Goal: Task Accomplishment & Management: Manage account settings

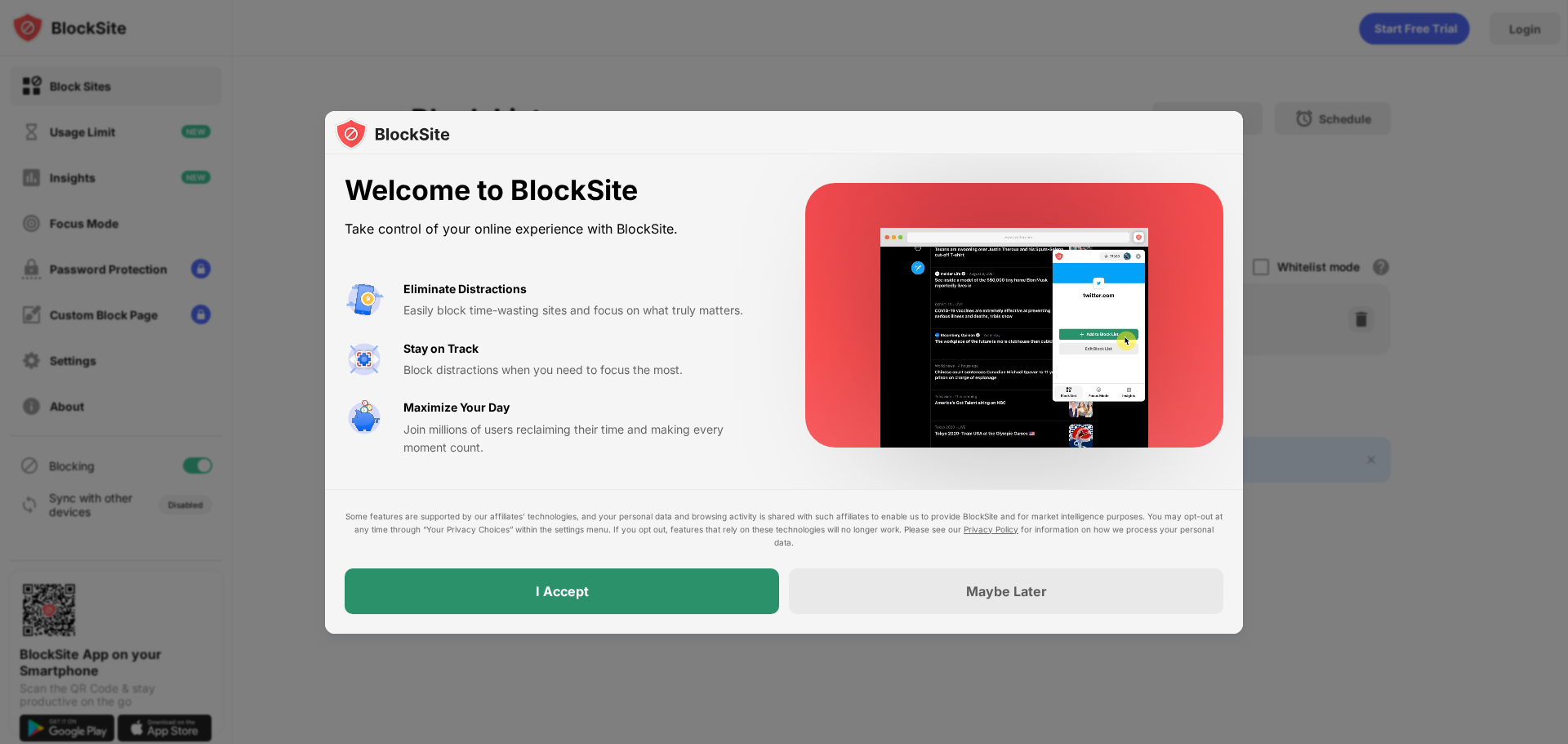
click at [596, 585] on div "I Accept" at bounding box center [561, 591] width 434 height 46
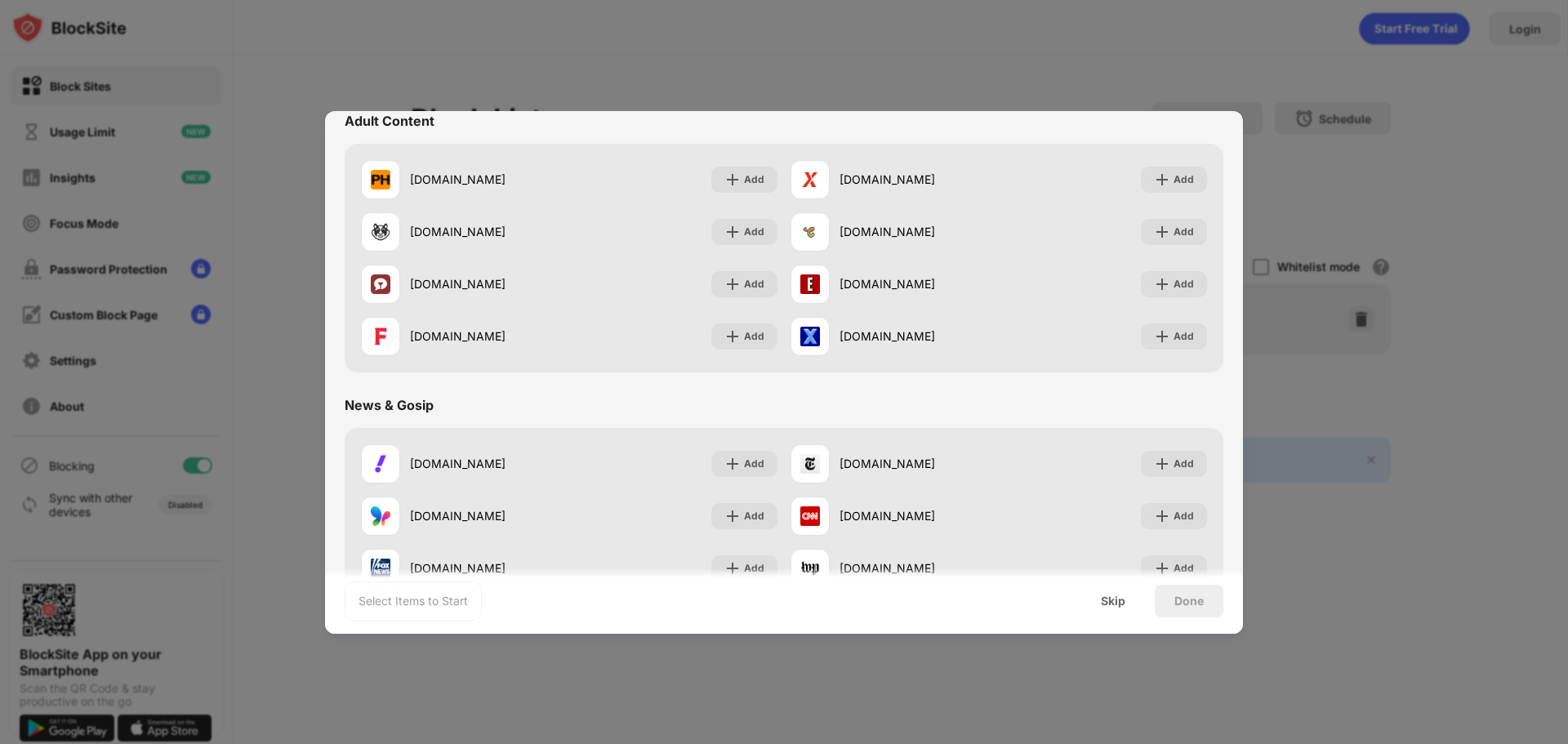
scroll to position [653, 0]
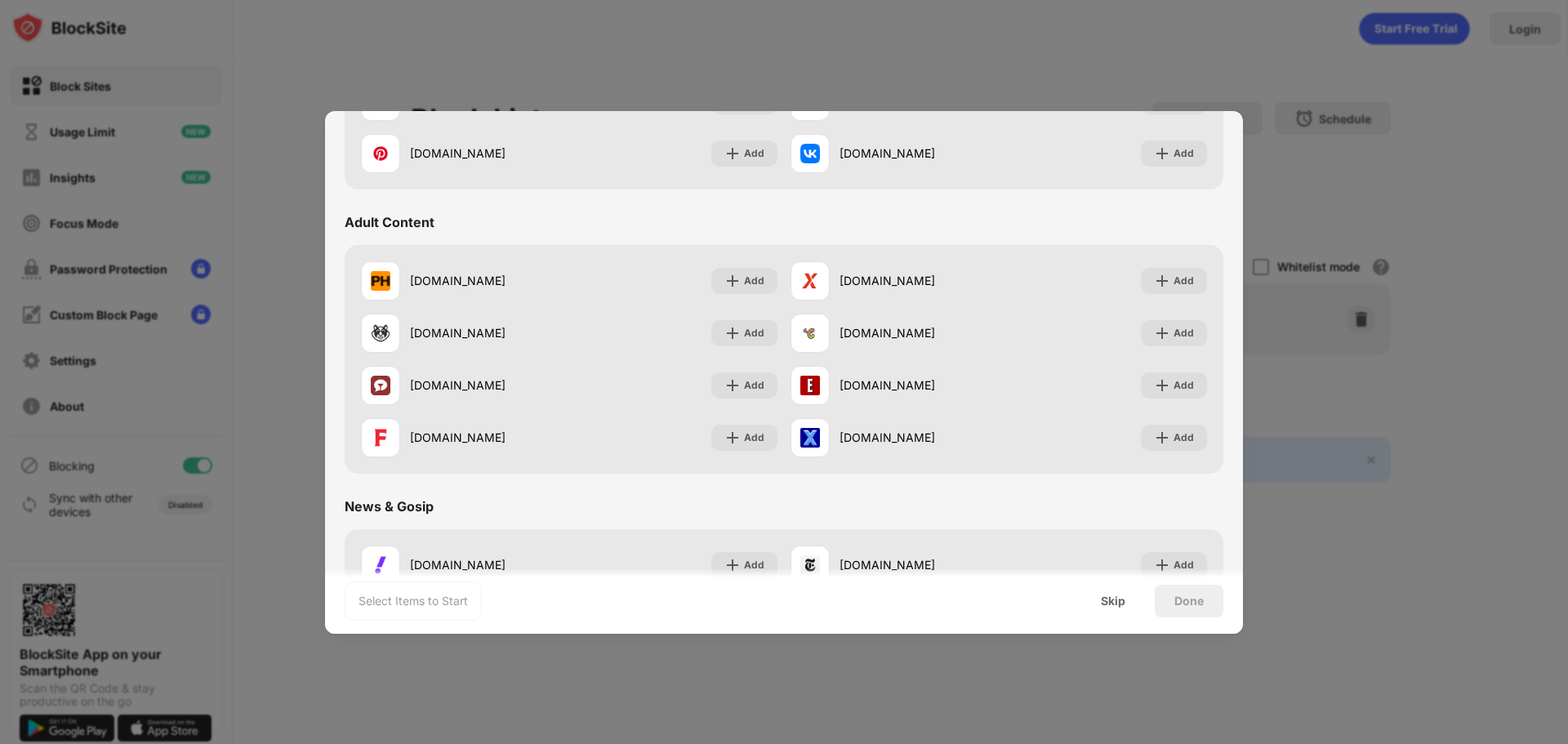
drag, startPoint x: 588, startPoint y: 277, endPoint x: 544, endPoint y: 234, distance: 61.5
click at [544, 234] on div "Adult Content" at bounding box center [784, 222] width 879 height 46
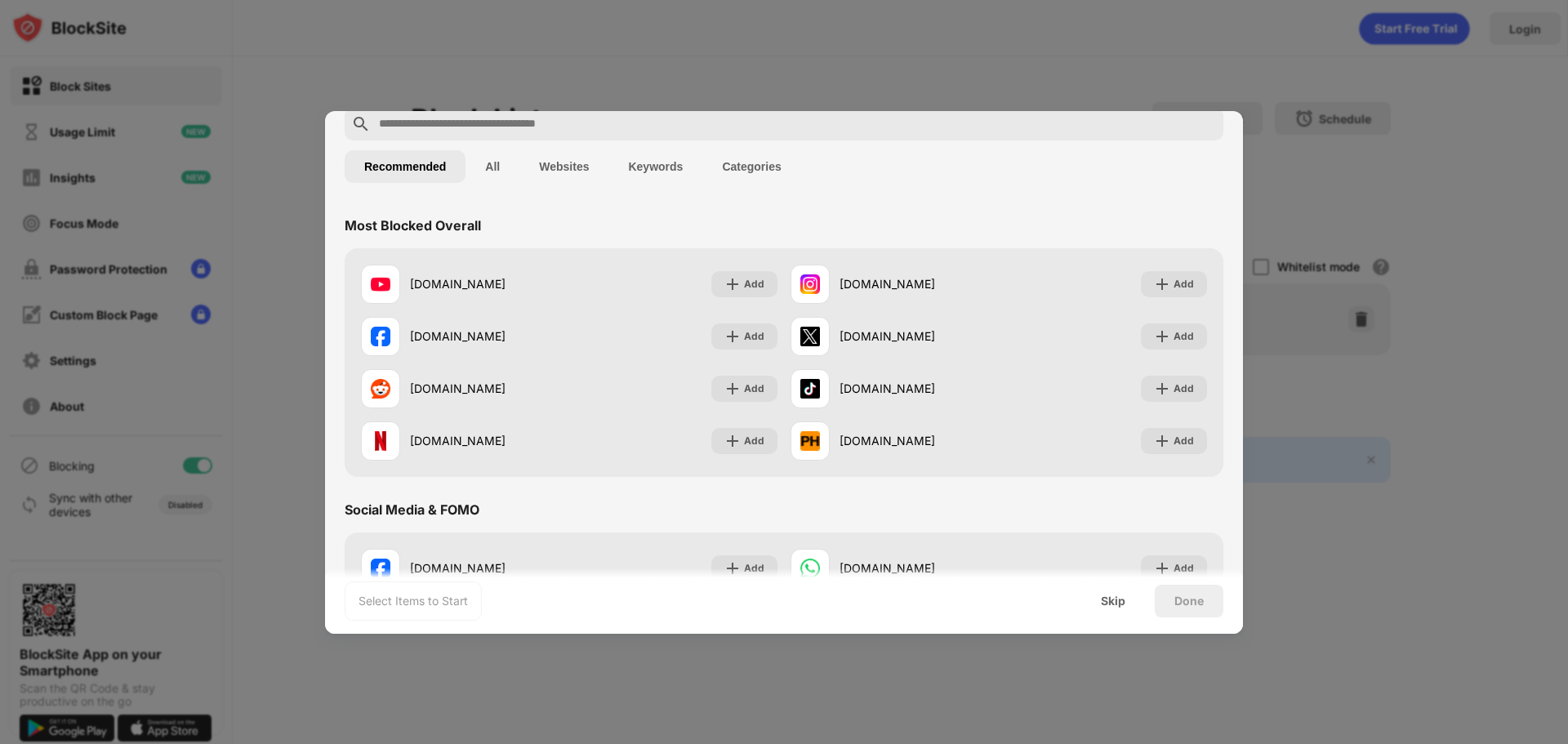
scroll to position [0, 0]
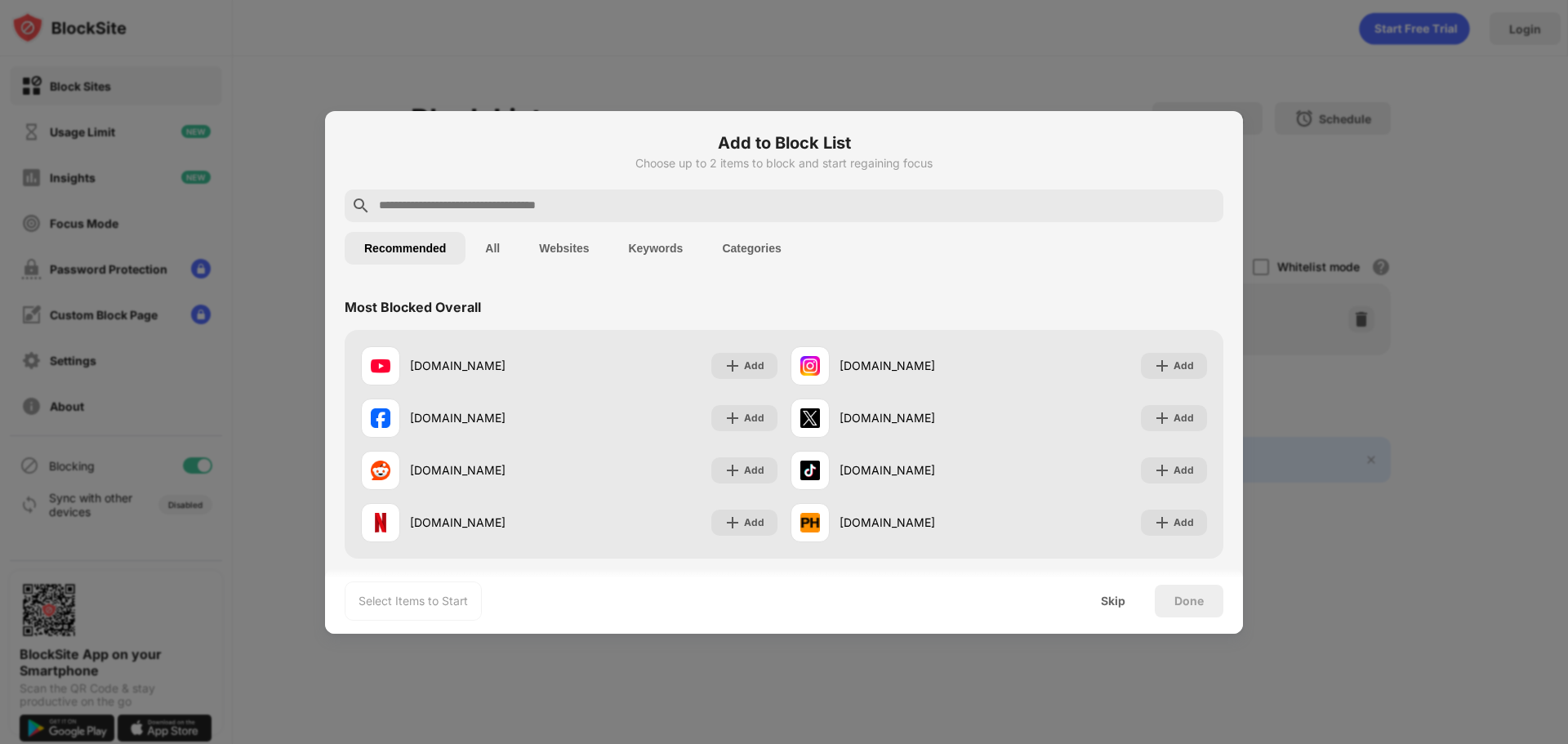
click at [508, 193] on div at bounding box center [784, 205] width 879 height 32
click at [511, 199] on input "text" at bounding box center [798, 206] width 840 height 20
type input "*"
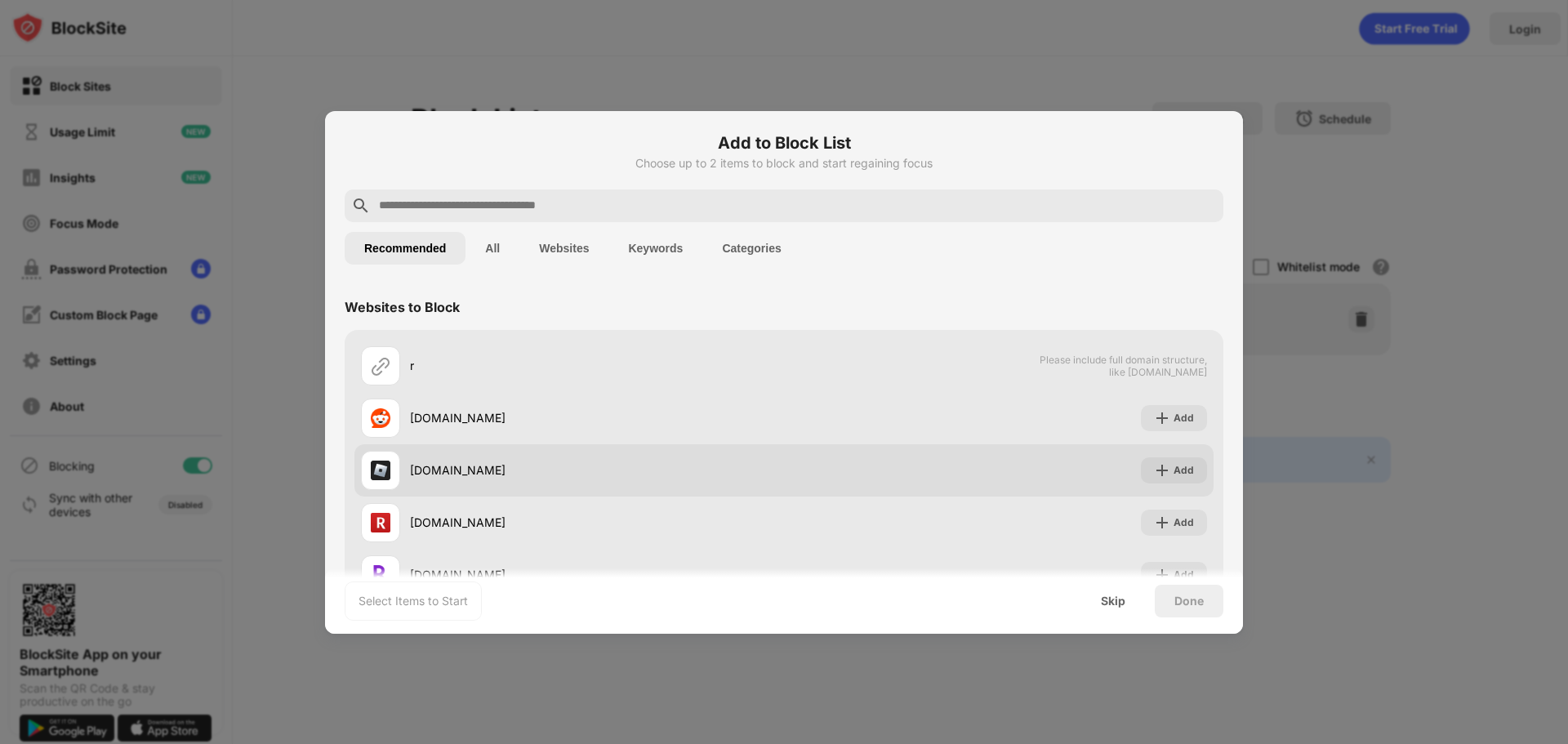
click at [1152, 482] on div "Add" at bounding box center [1175, 471] width 66 height 26
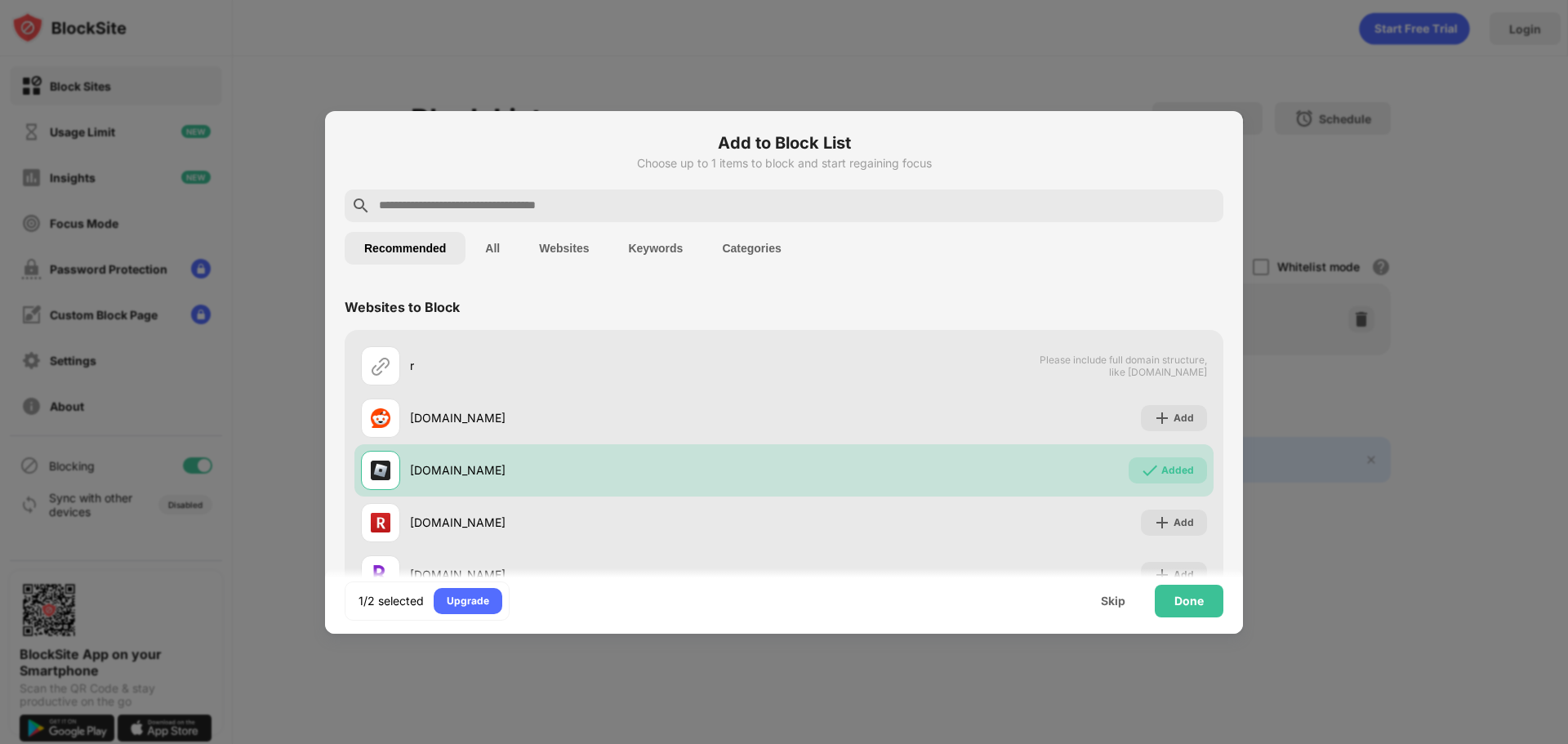
click at [499, 242] on button "All" at bounding box center [492, 248] width 54 height 32
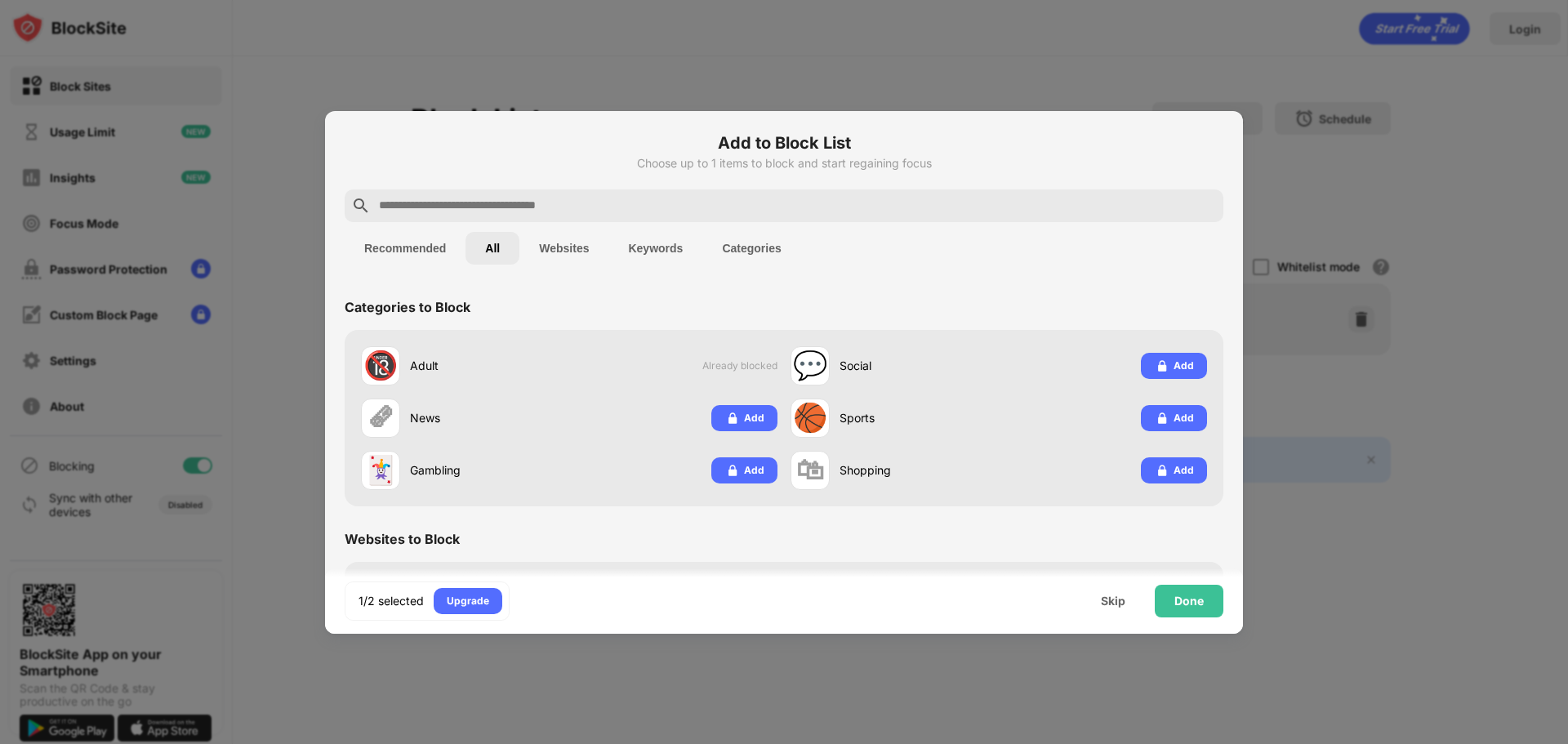
click at [540, 245] on button "Websites" at bounding box center [563, 248] width 89 height 32
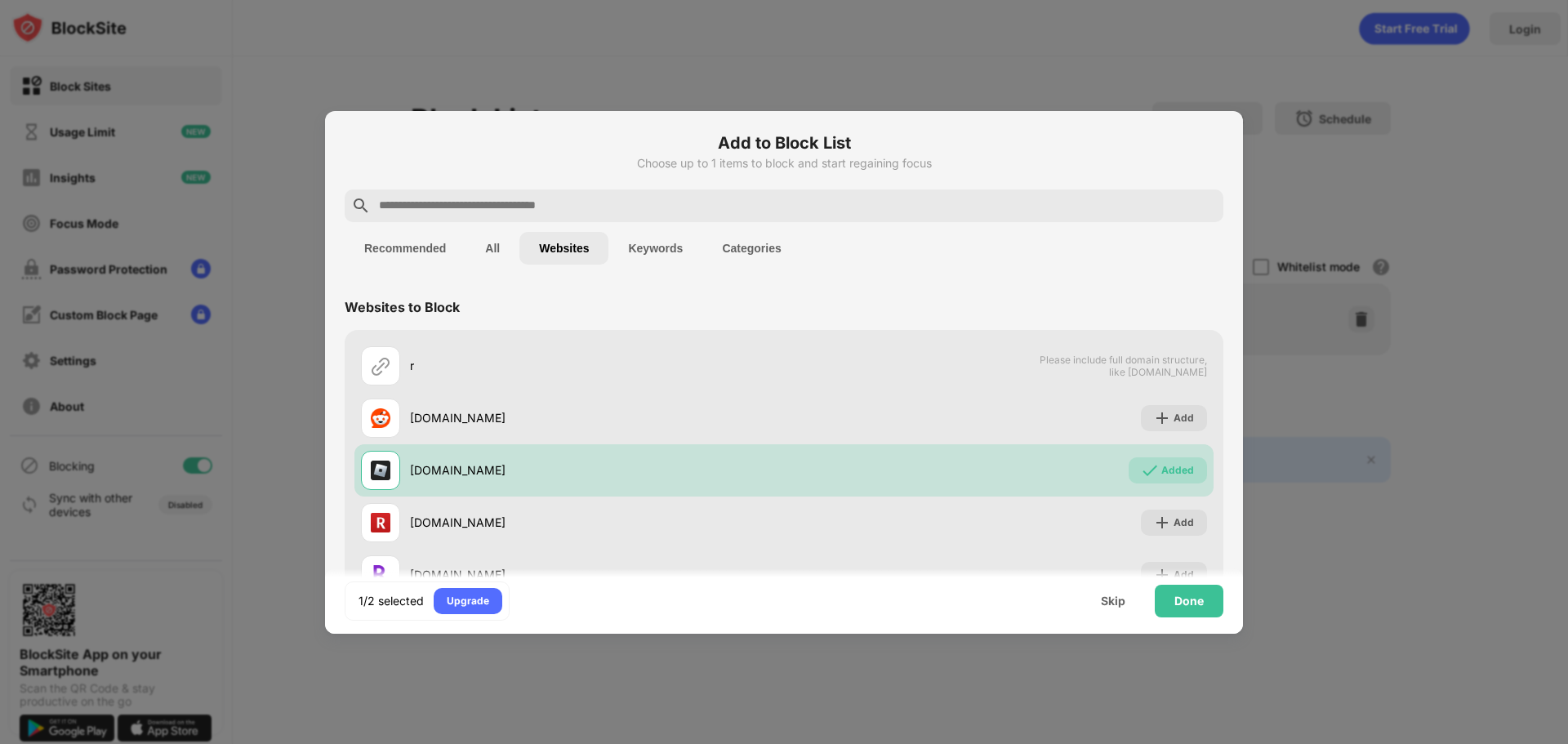
click at [692, 252] on button "Keywords" at bounding box center [655, 248] width 94 height 32
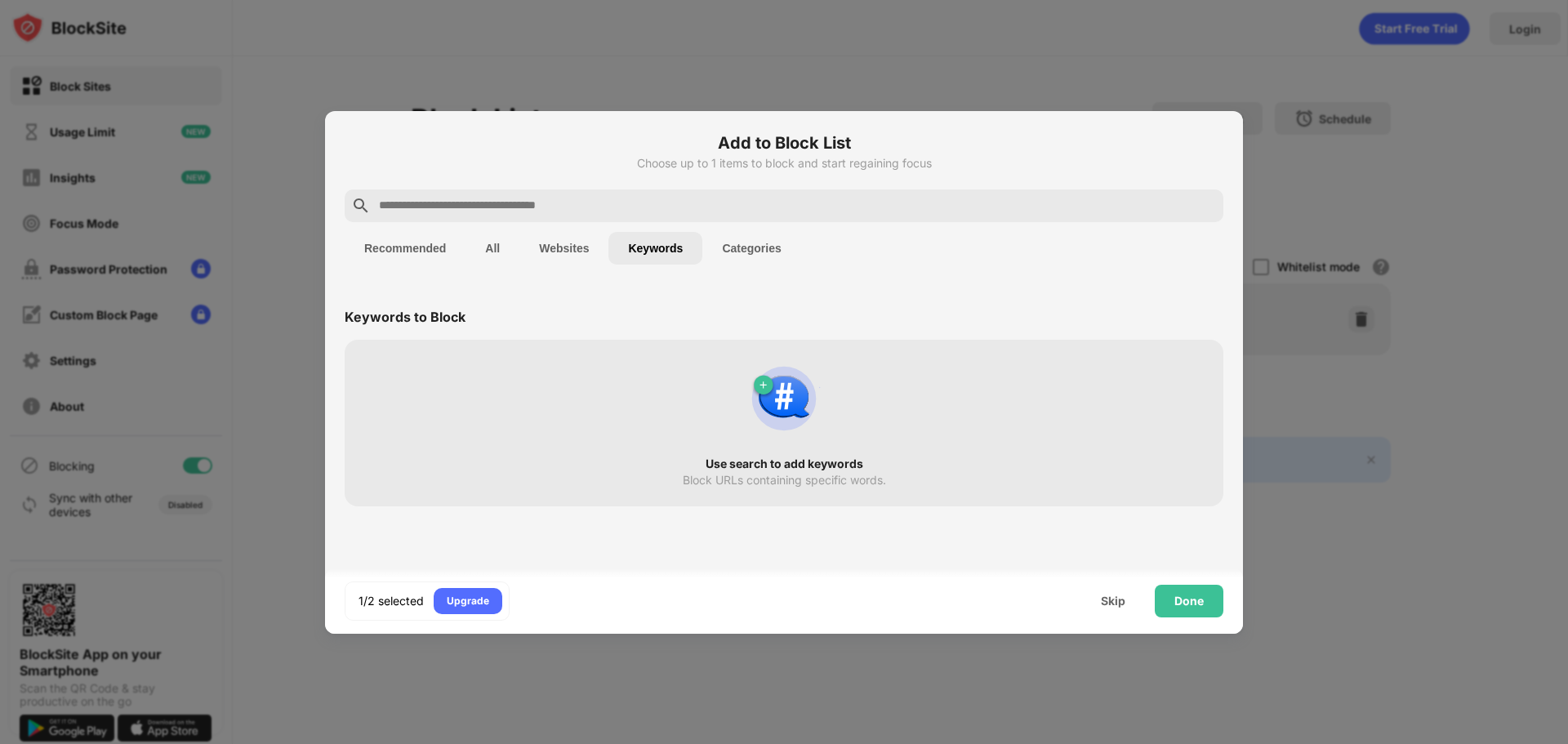
click at [727, 252] on button "Categories" at bounding box center [752, 248] width 98 height 32
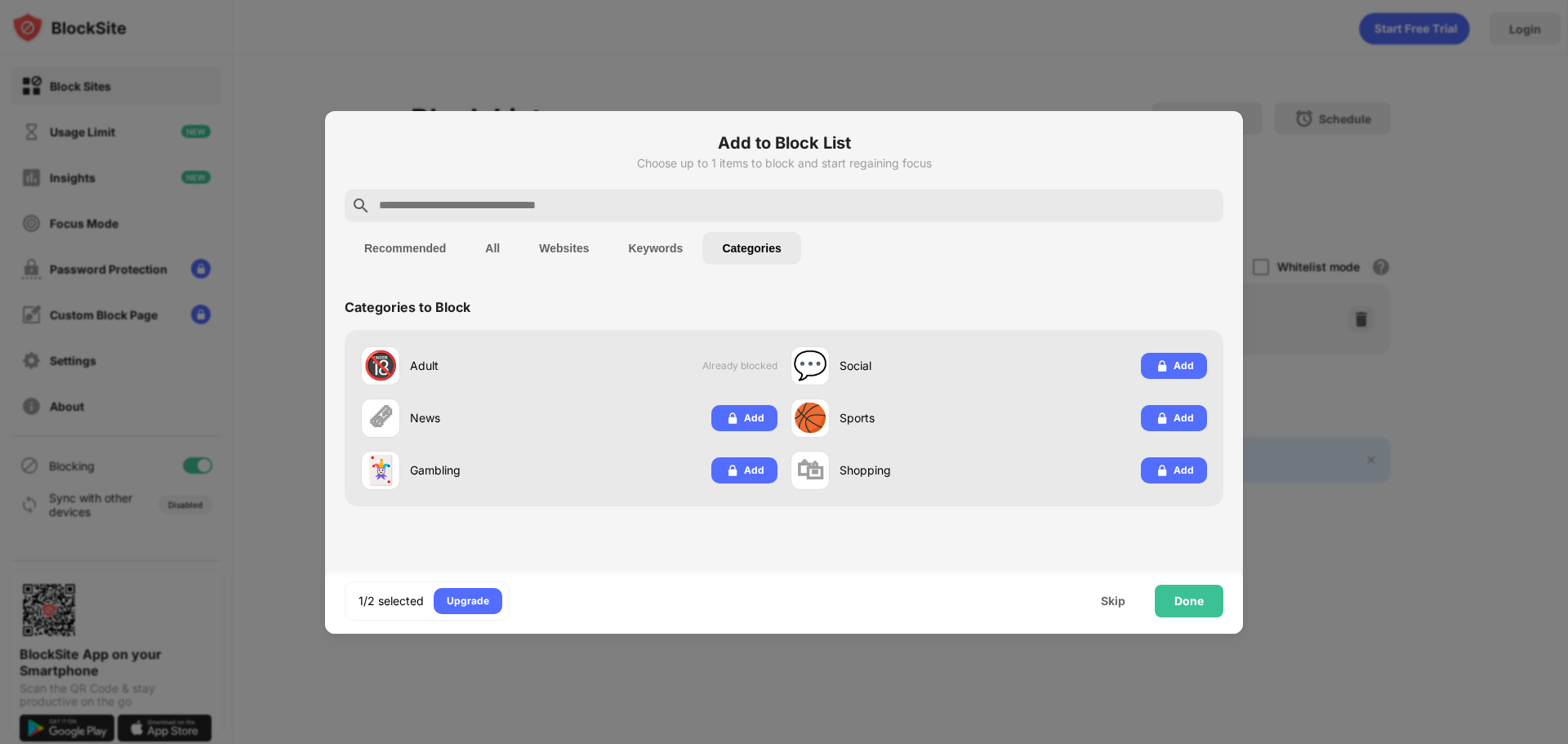
click at [354, 253] on button "Recommended" at bounding box center [405, 248] width 121 height 32
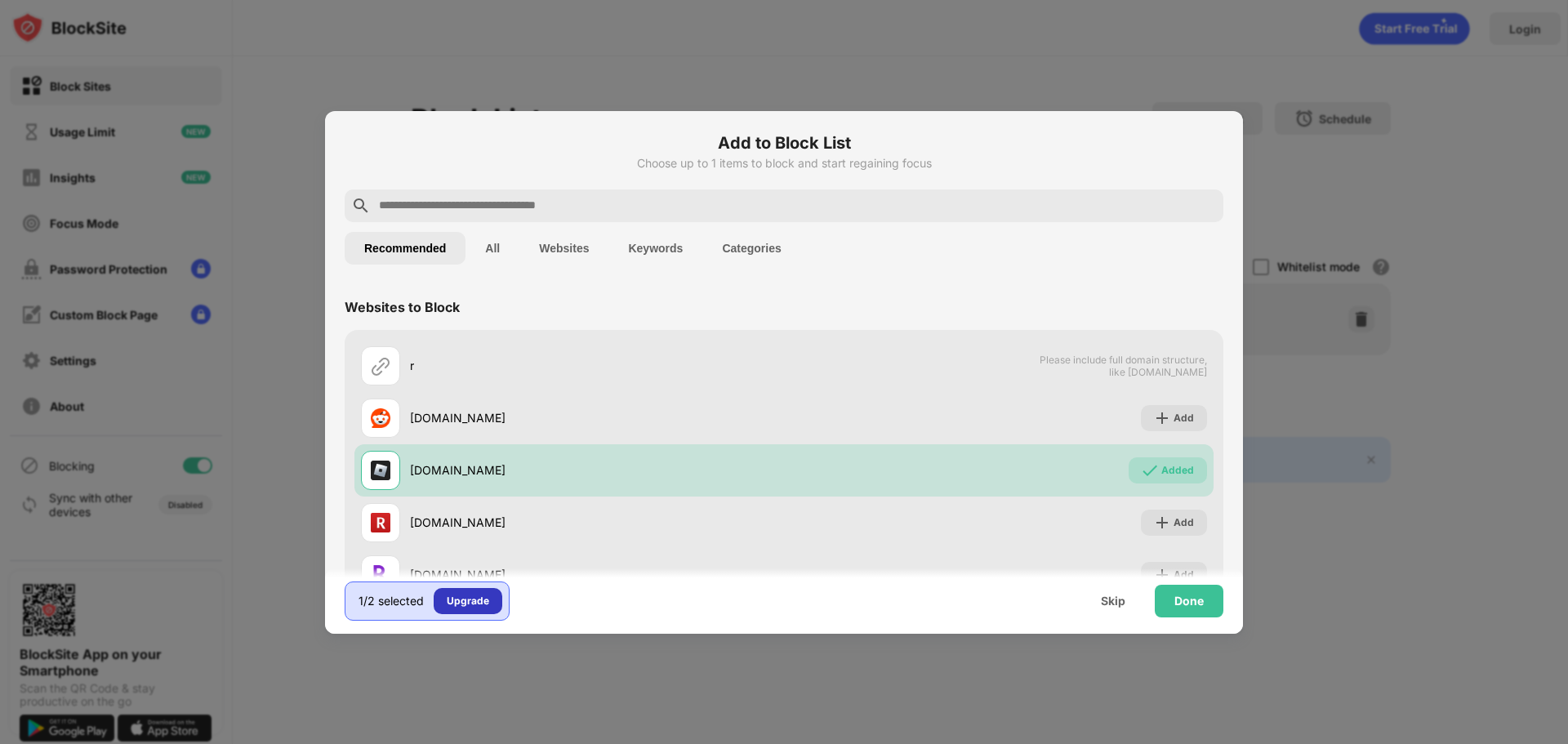
click at [472, 608] on div "Upgrade" at bounding box center [469, 600] width 43 height 17
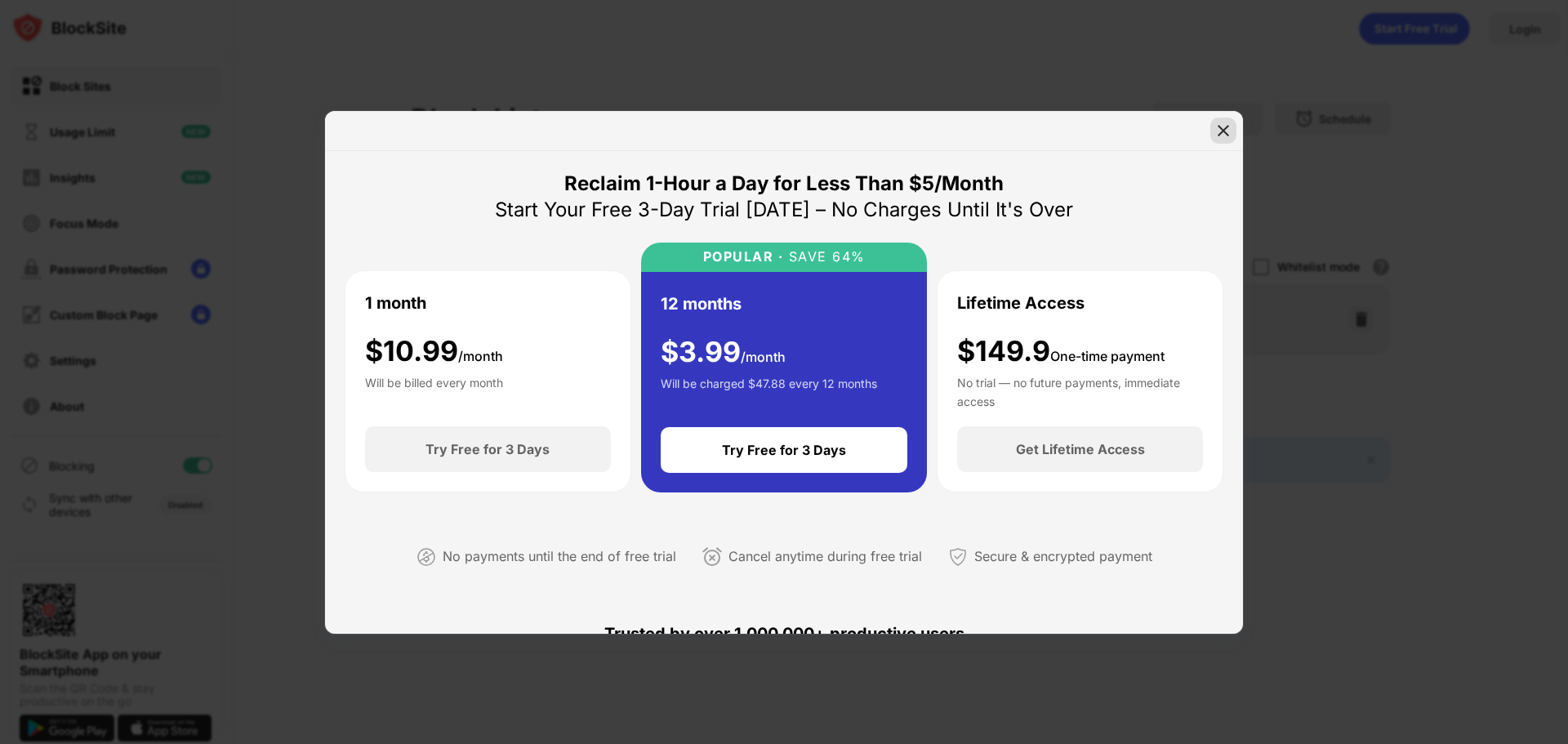
click at [1226, 129] on img at bounding box center [1223, 130] width 17 height 17
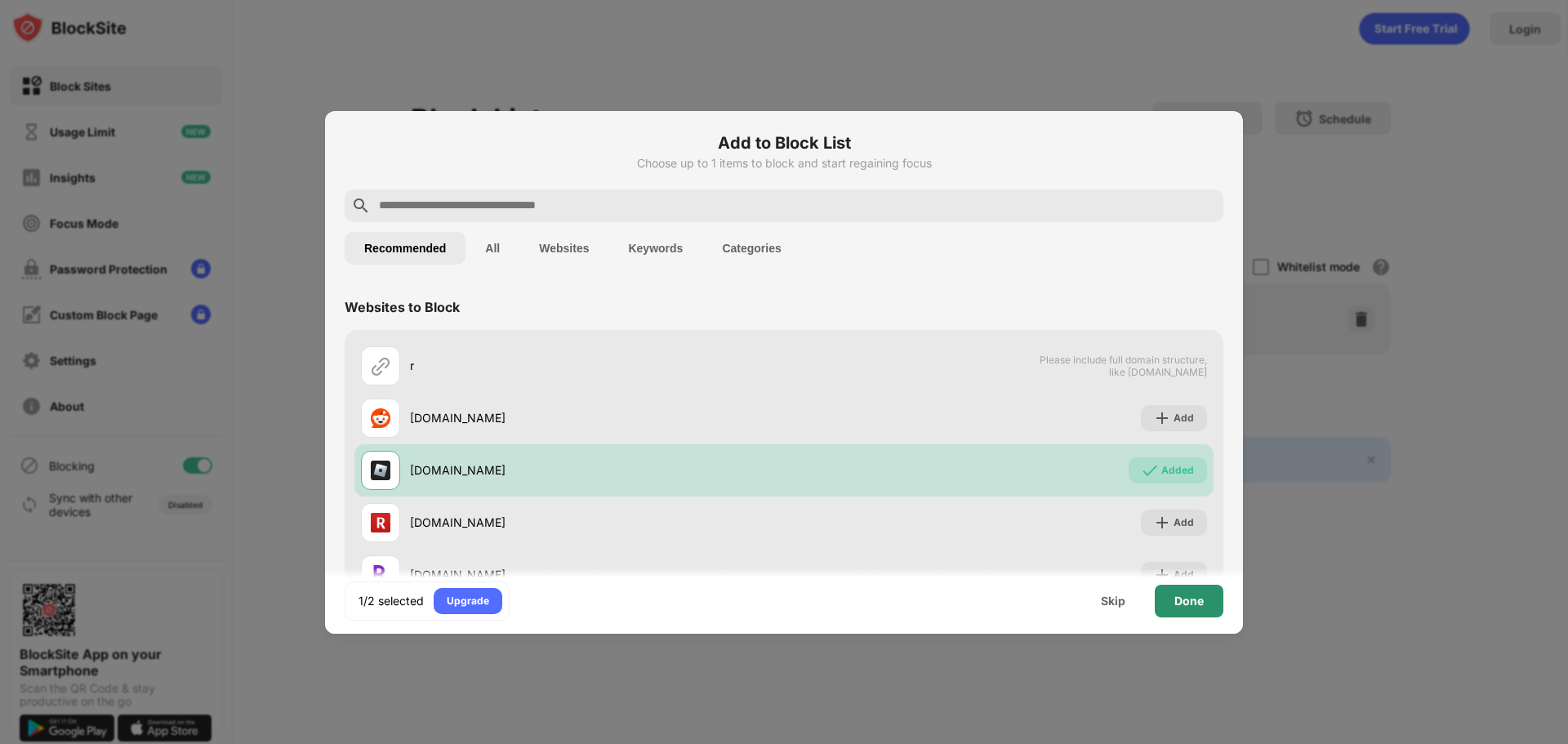
click at [1205, 607] on div "Done" at bounding box center [1189, 600] width 68 height 32
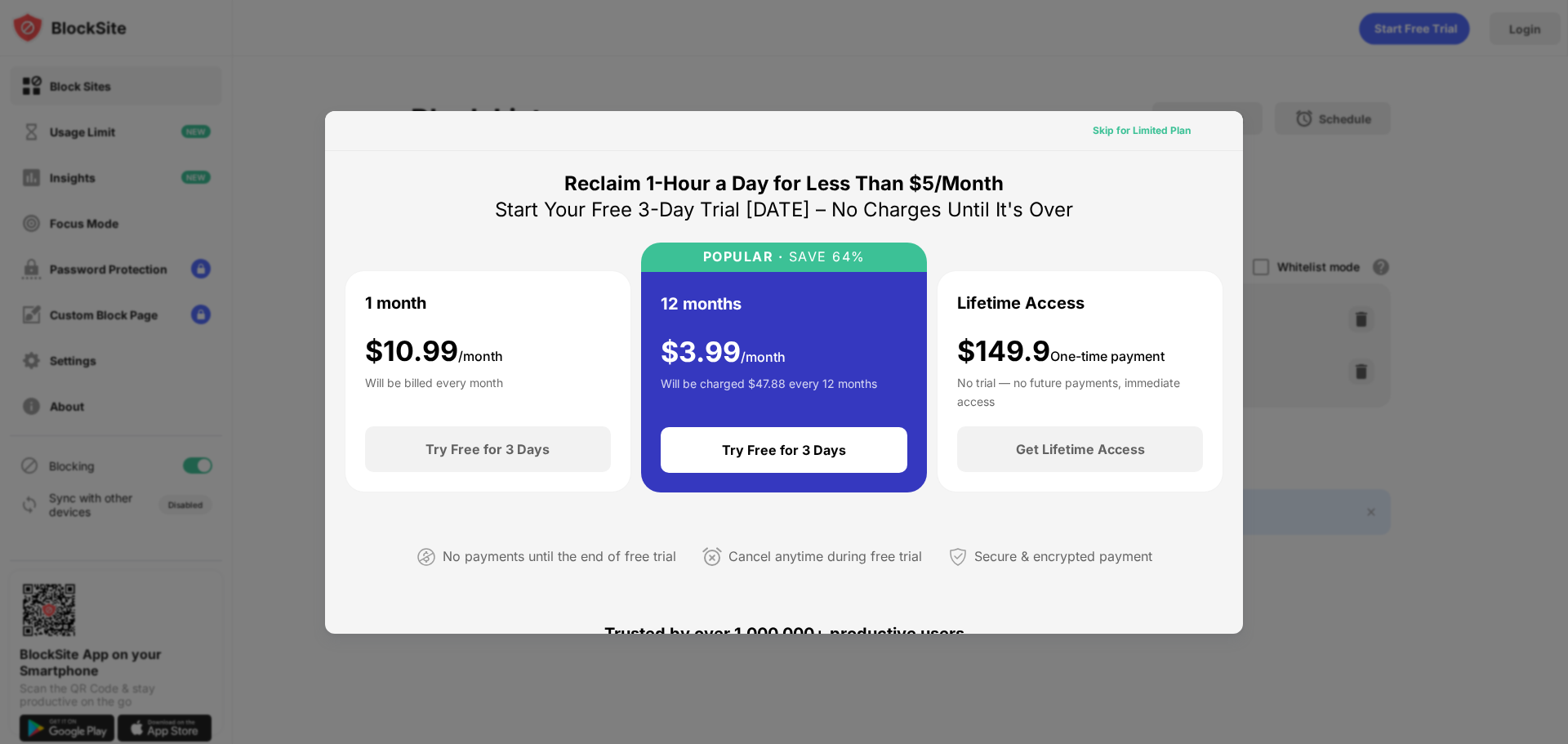
click at [1115, 135] on div "Skip for Limited Plan" at bounding box center [1141, 130] width 98 height 17
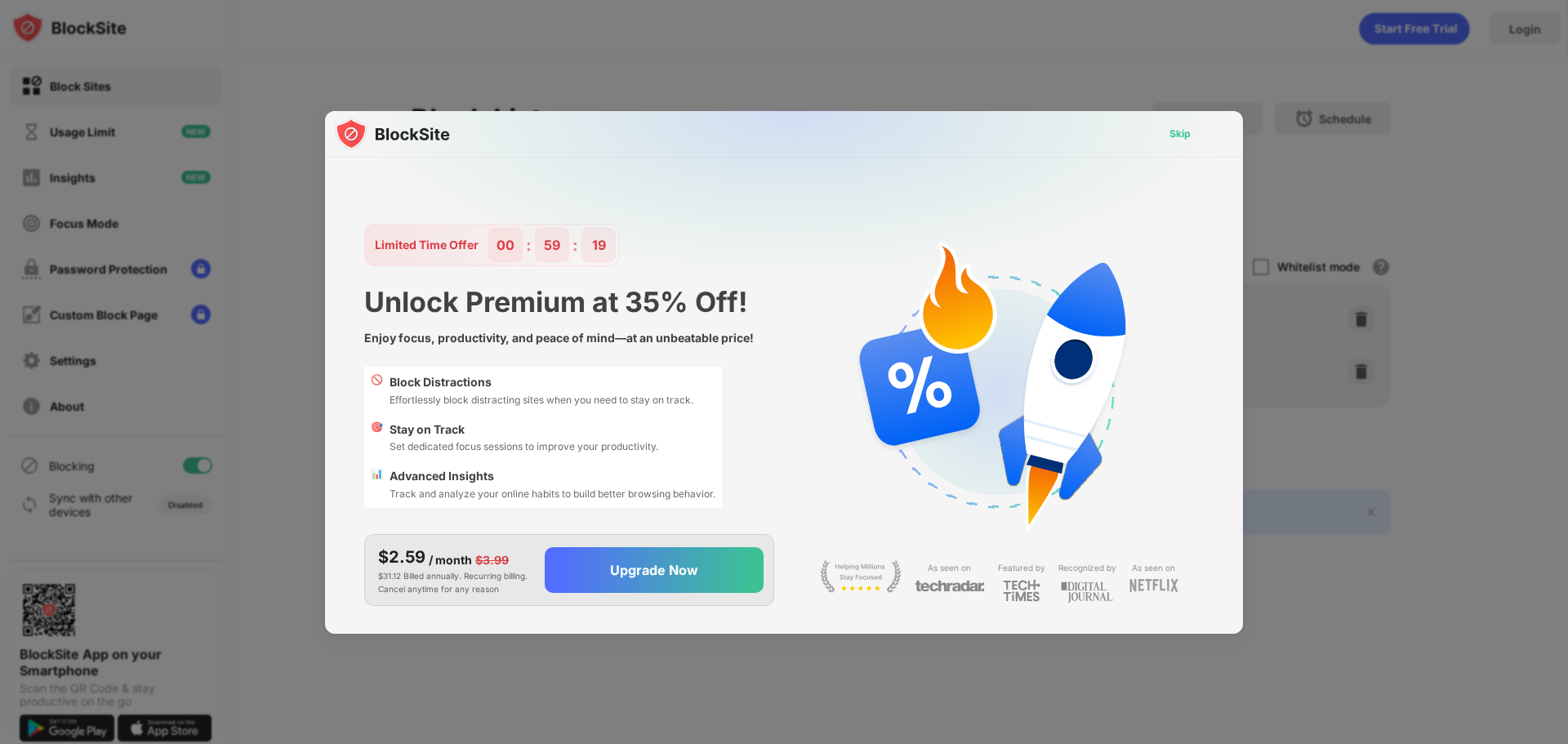
click at [1170, 135] on div "Skip" at bounding box center [1180, 134] width 21 height 17
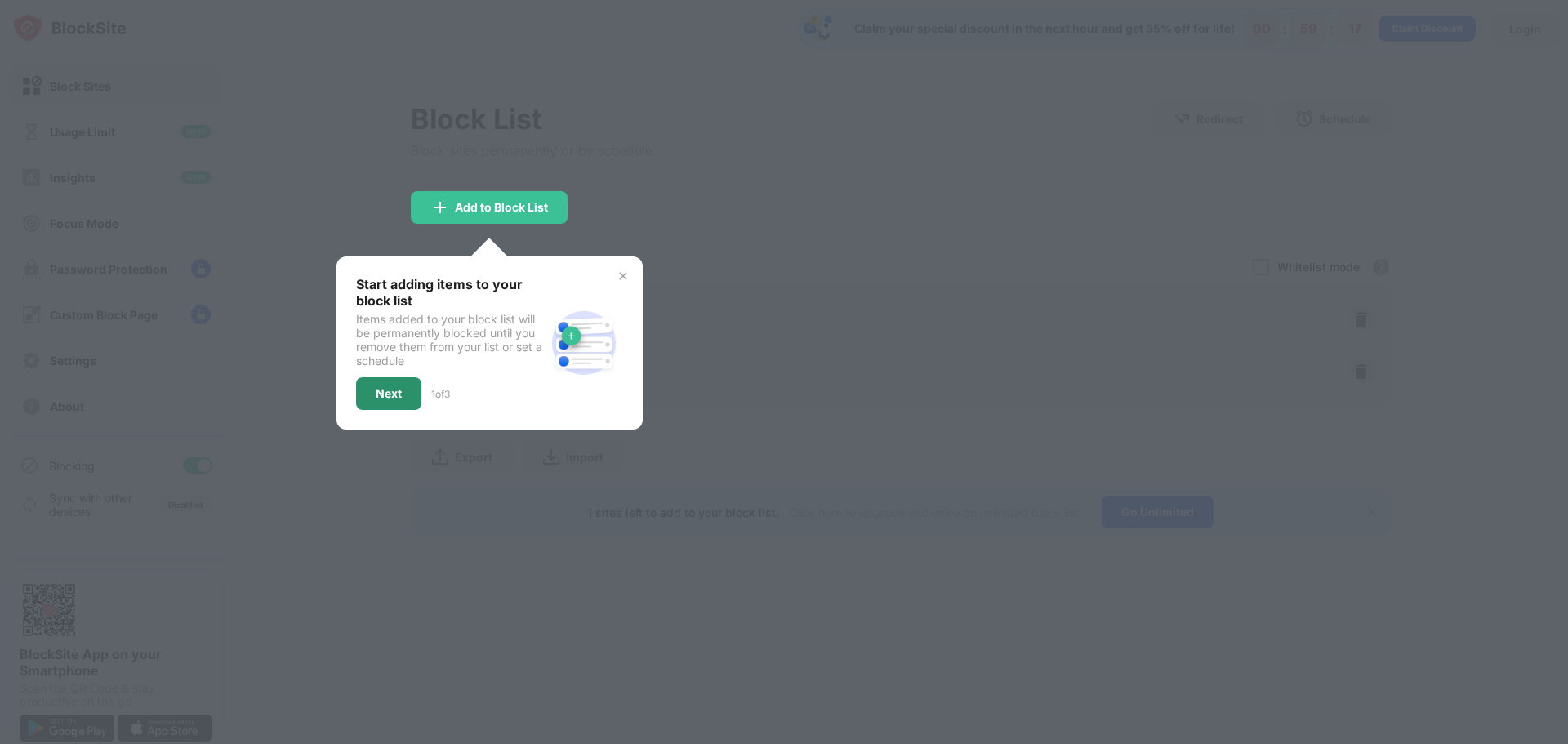
click at [388, 392] on div "Next" at bounding box center [389, 393] width 26 height 13
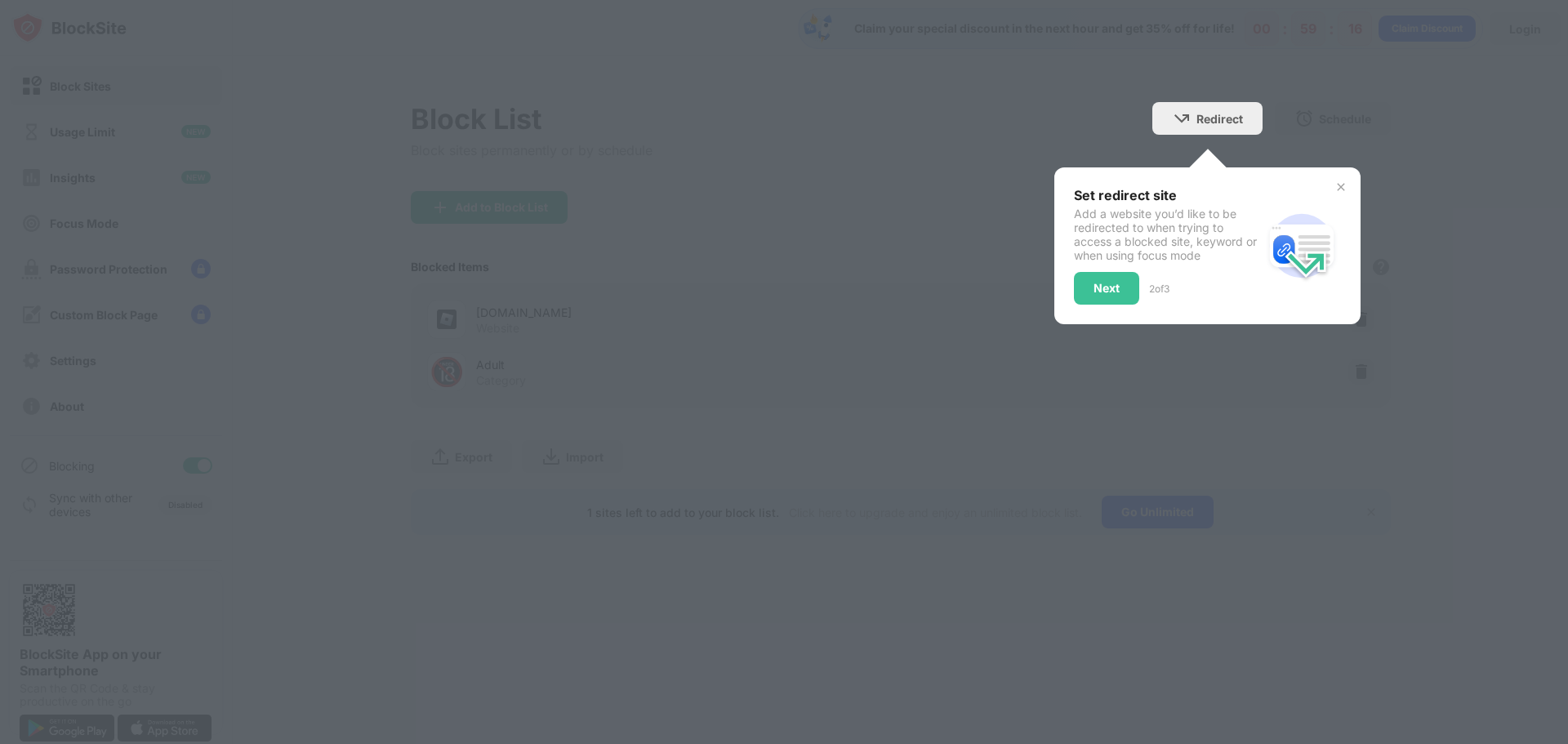
click at [1134, 281] on div "Next" at bounding box center [1106, 288] width 65 height 32
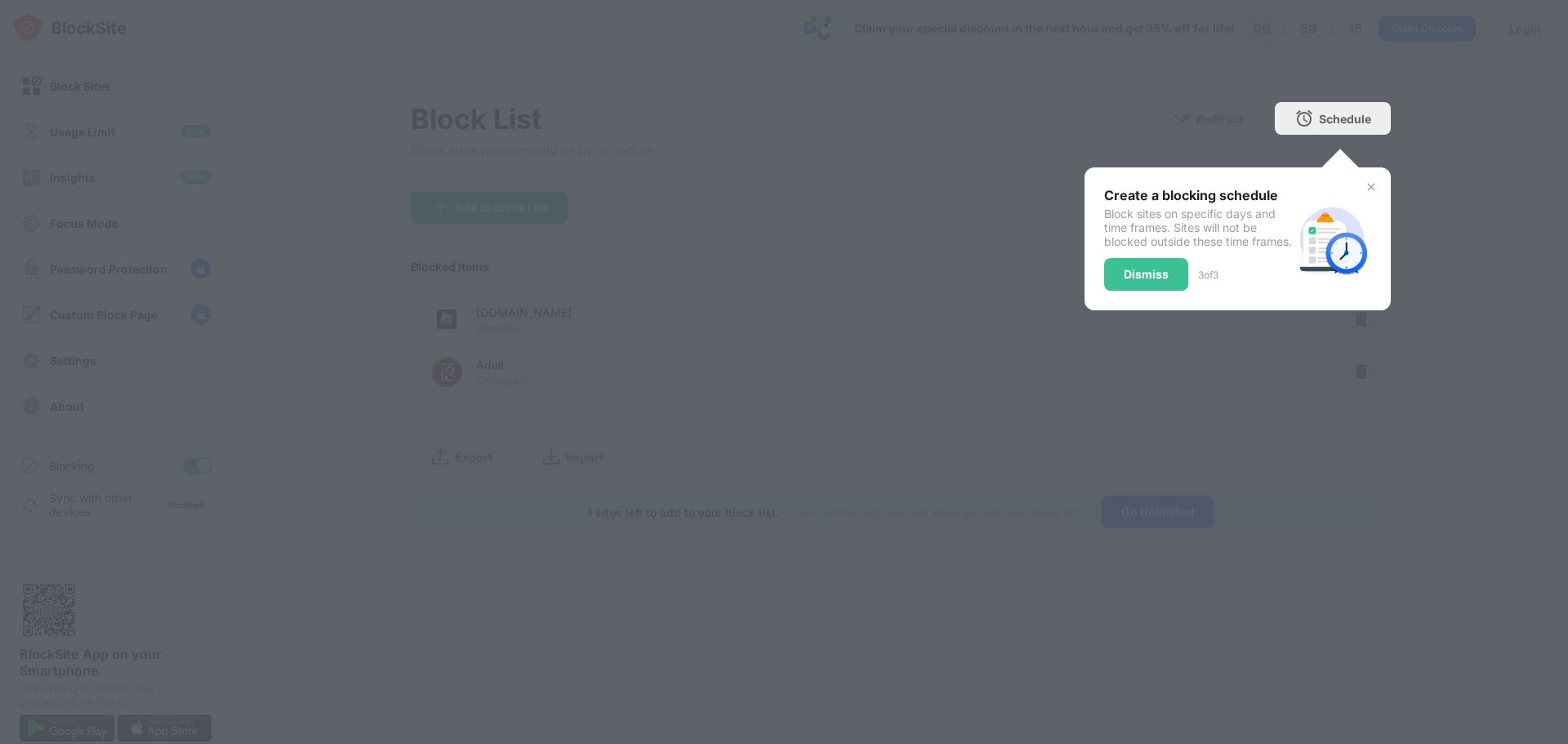
click at [1164, 290] on div "Dismiss 3 of 3" at bounding box center [1198, 273] width 188 height 32
click at [1158, 281] on div "Dismiss" at bounding box center [1146, 273] width 45 height 13
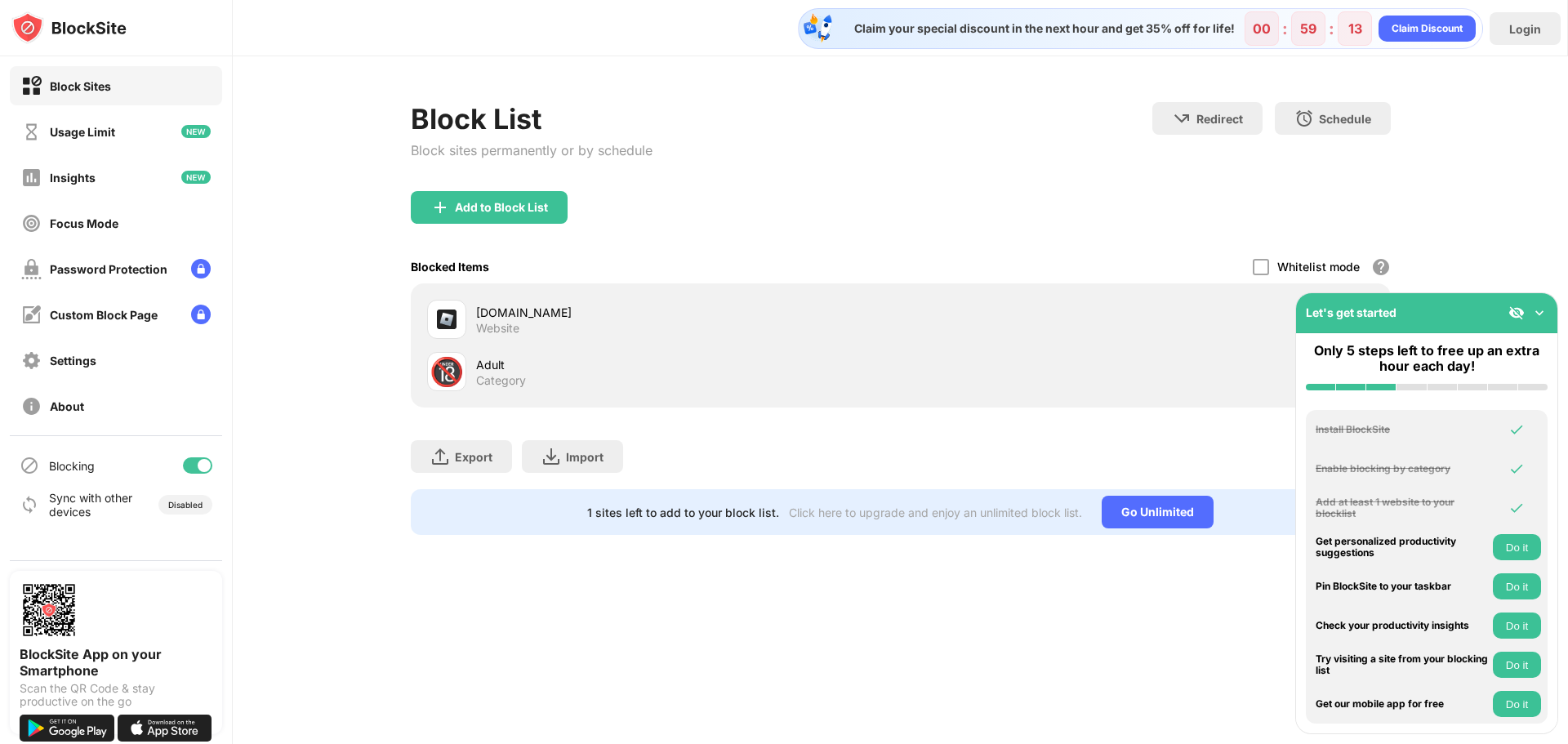
click at [571, 338] on div "roblox.com Website" at bounding box center [664, 319] width 474 height 39
click at [1266, 268] on div at bounding box center [1260, 267] width 17 height 17
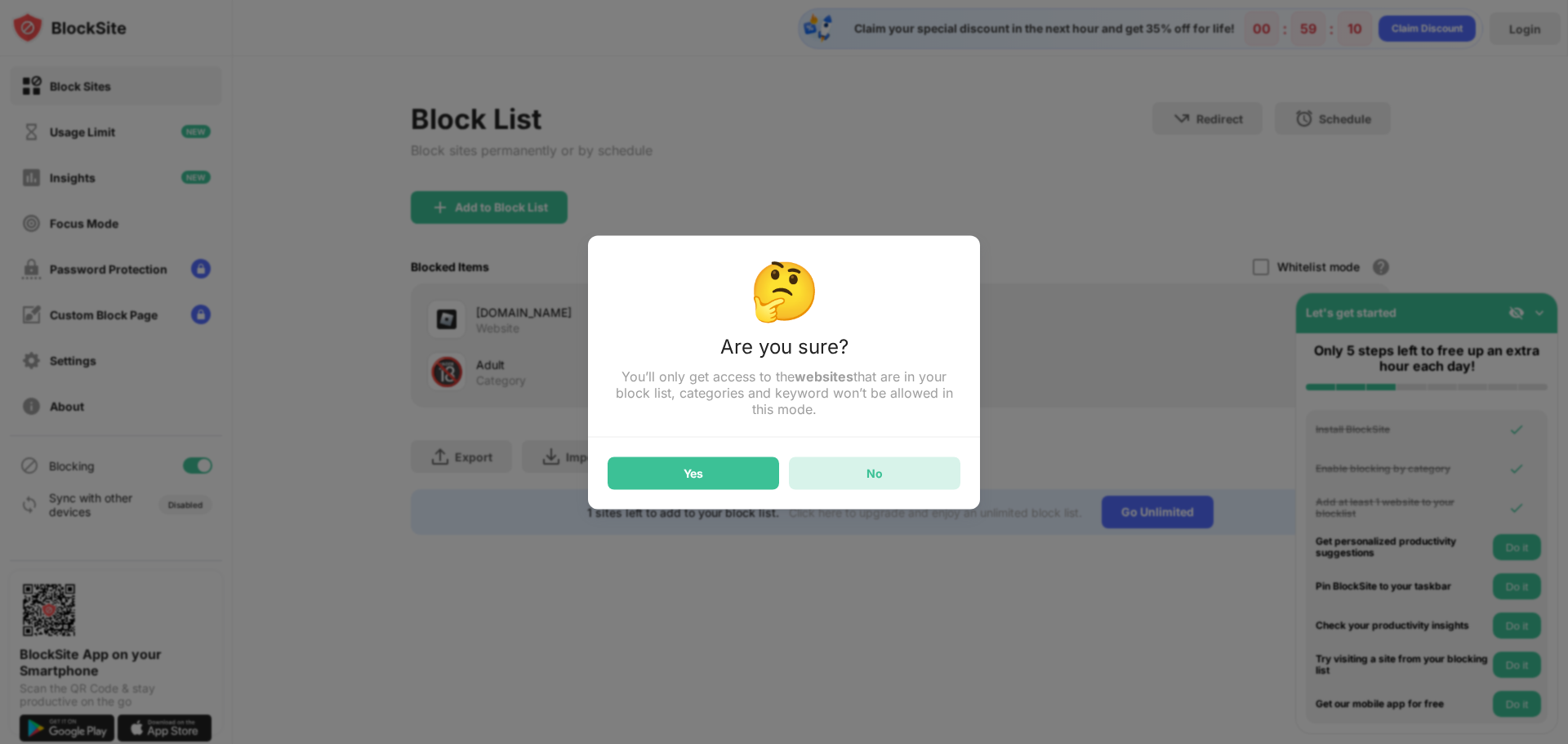
click at [824, 475] on div "No" at bounding box center [875, 473] width 172 height 32
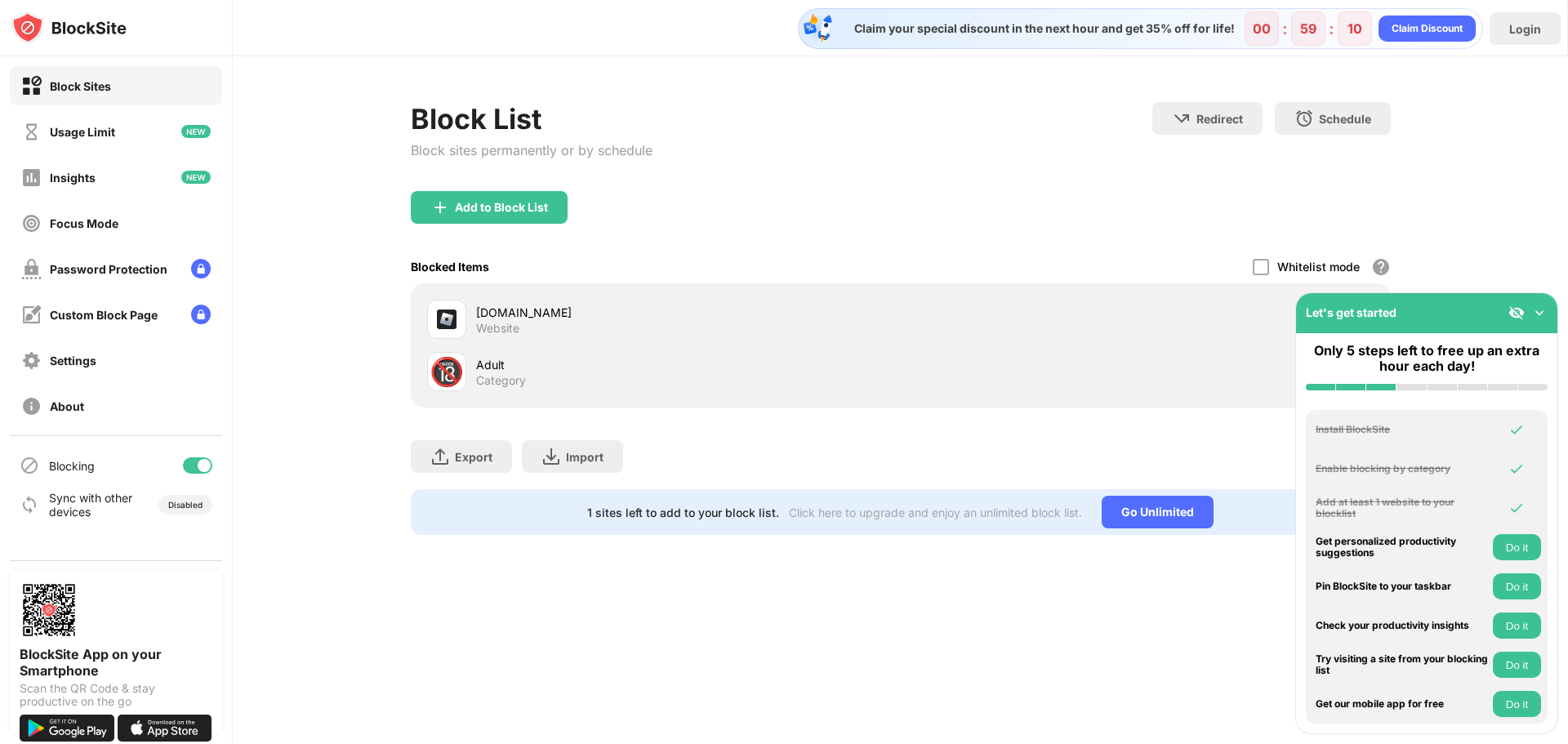
click at [424, 356] on div "🔞 Adult Category" at bounding box center [901, 372] width 961 height 53
click at [446, 375] on div "🔞" at bounding box center [446, 372] width 34 height 33
click at [1536, 314] on img at bounding box center [1540, 312] width 17 height 17
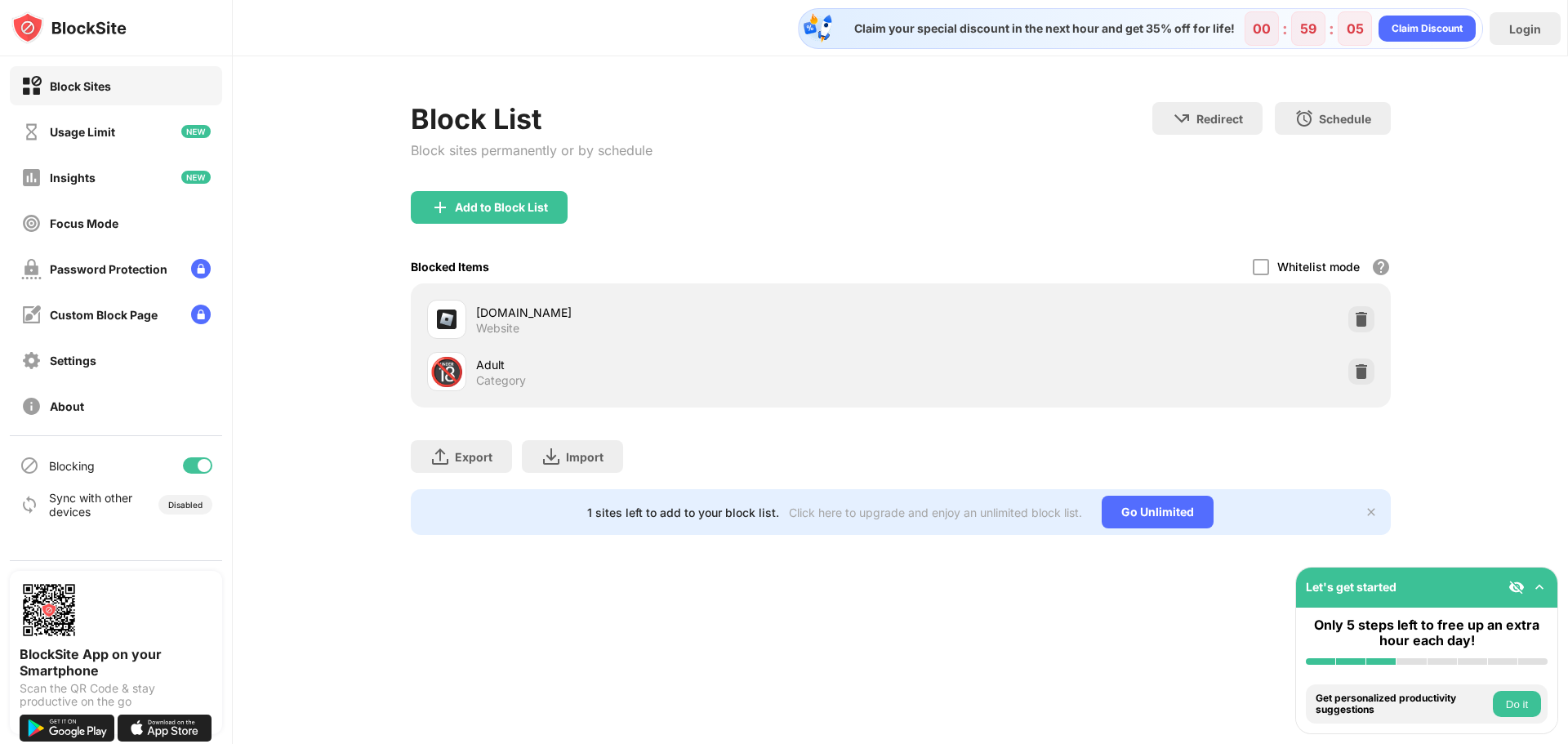
click at [1374, 373] on div at bounding box center [1361, 371] width 26 height 26
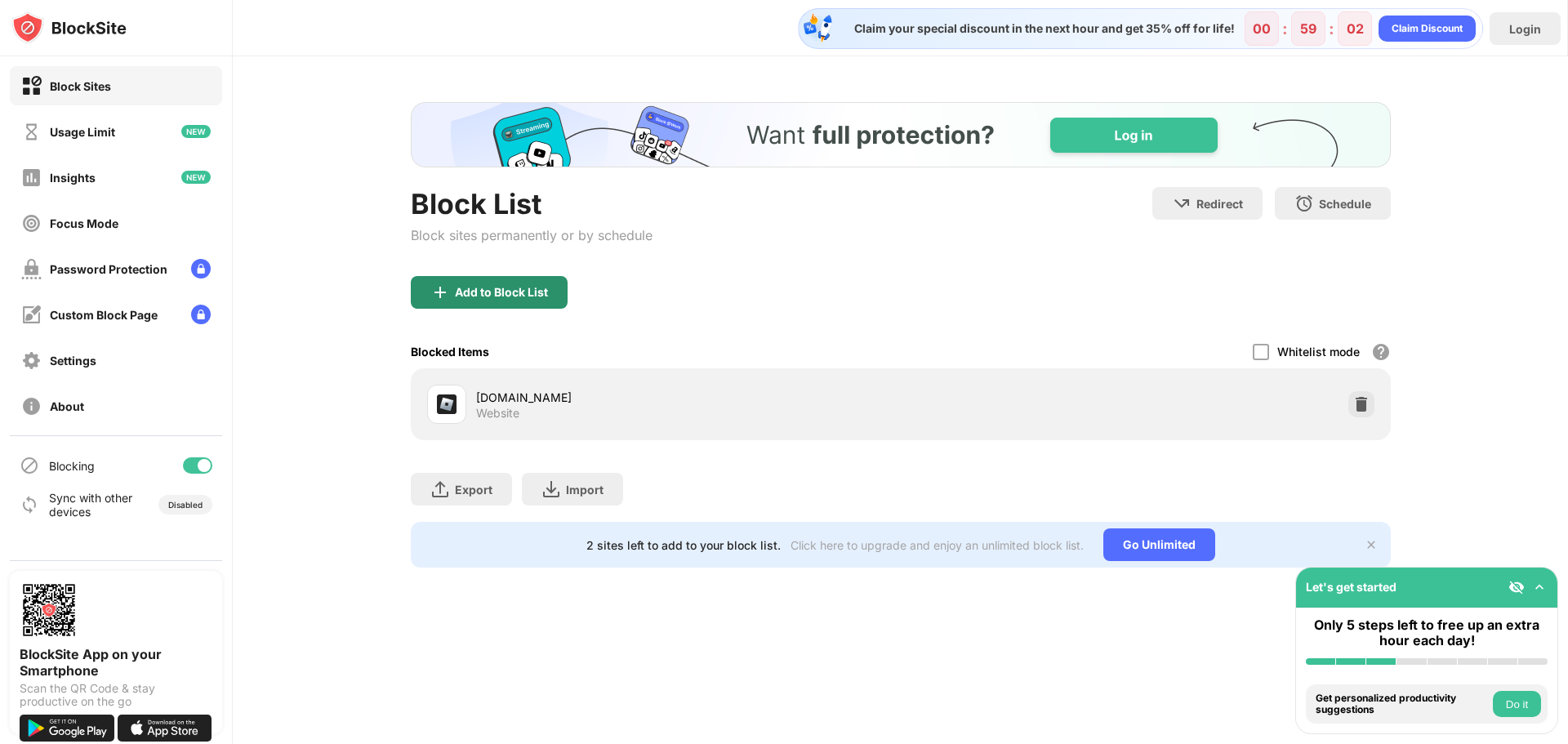
click at [498, 286] on div "Add to Block List" at bounding box center [501, 292] width 93 height 13
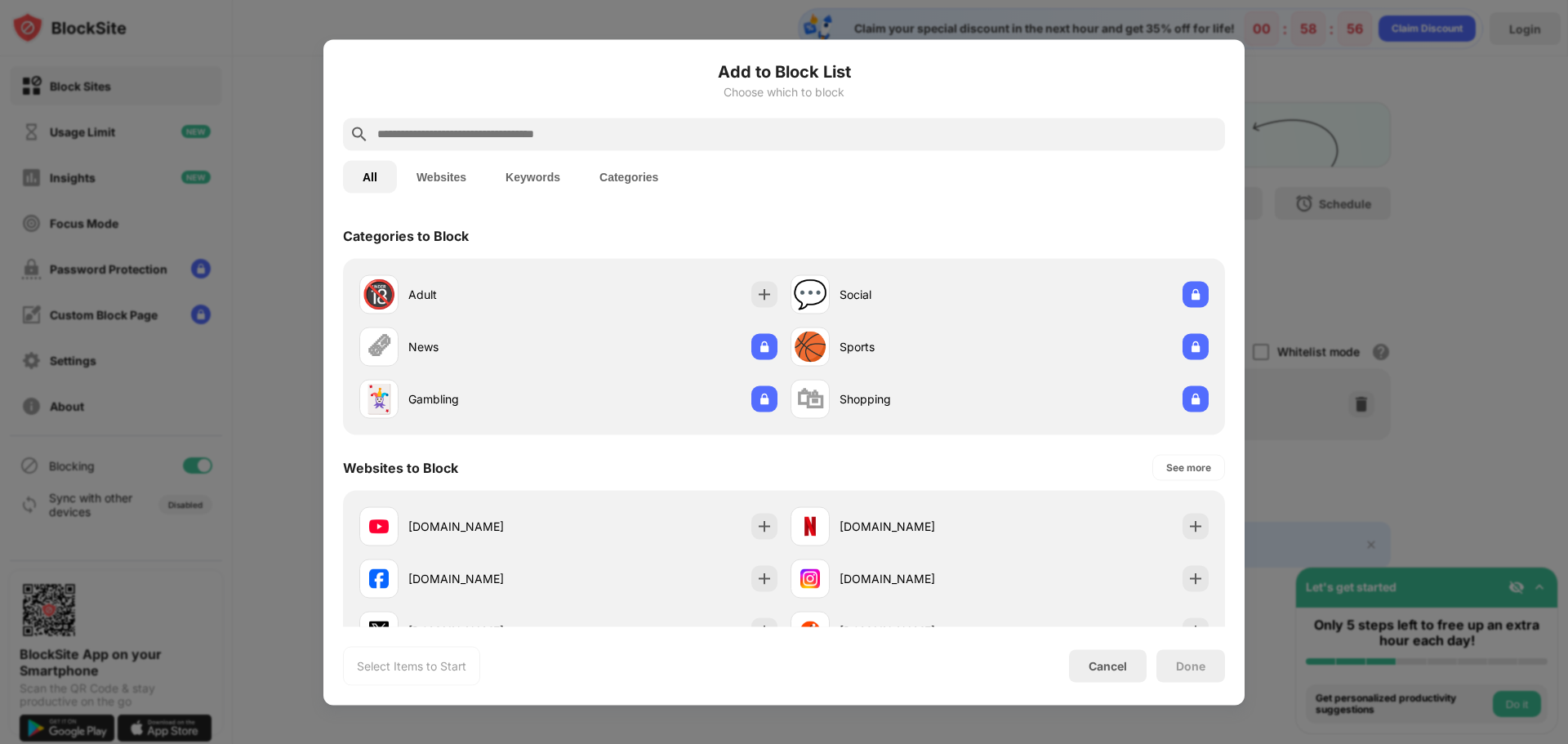
click at [1281, 107] on div at bounding box center [784, 372] width 1568 height 744
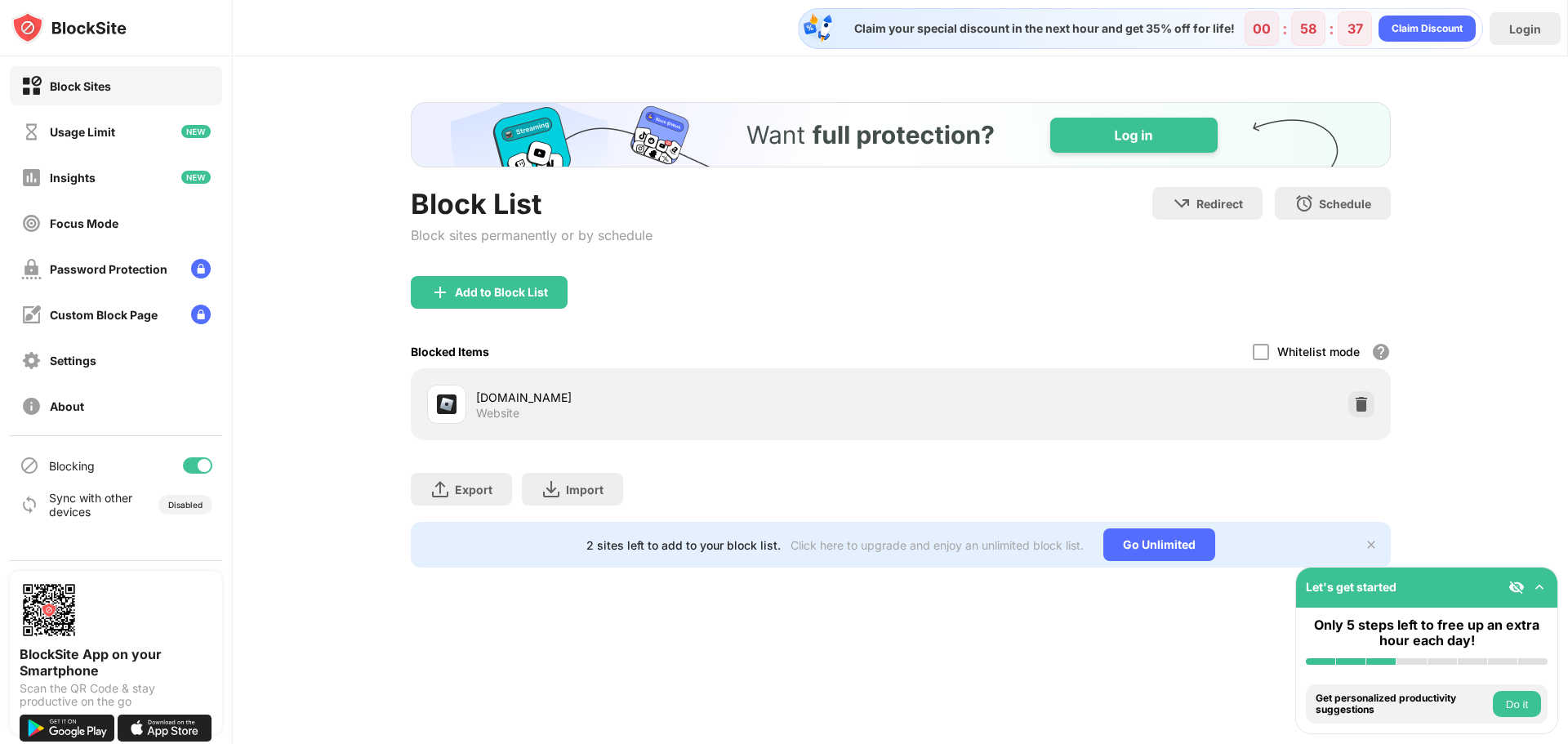
click at [1531, 588] on div at bounding box center [1528, 587] width 39 height 17
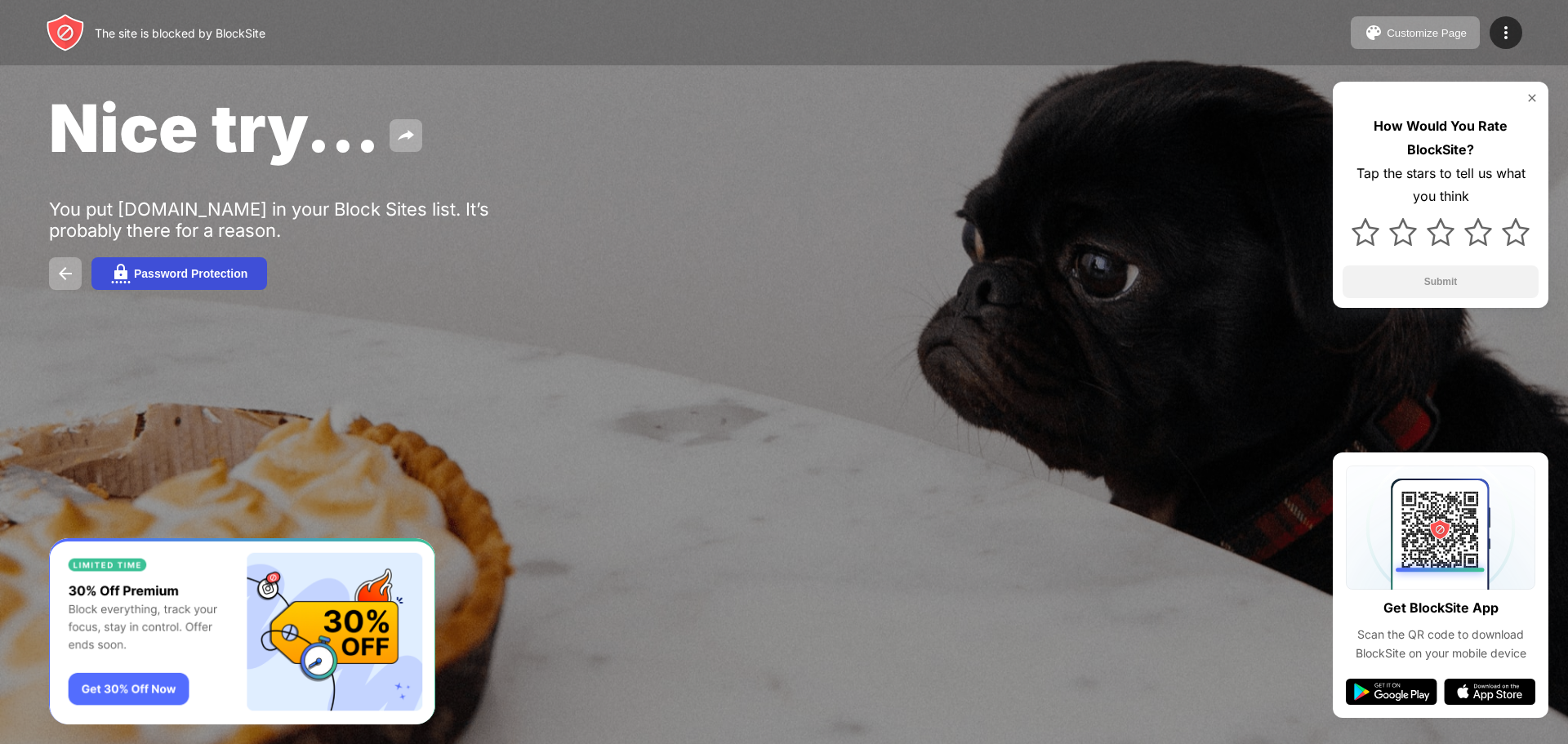
click at [220, 282] on button "Password Protection" at bounding box center [180, 273] width 176 height 32
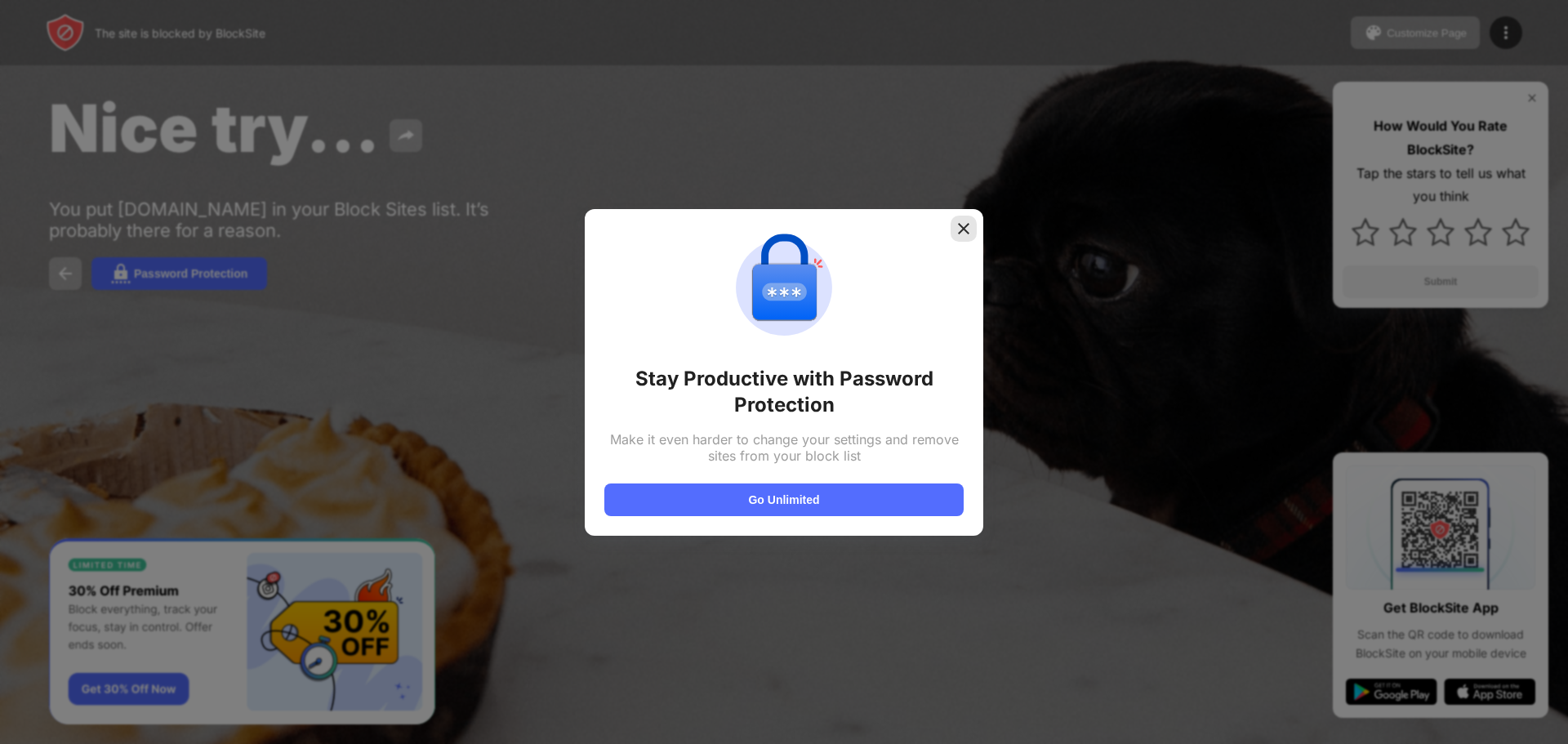
click at [965, 229] on img at bounding box center [964, 228] width 17 height 17
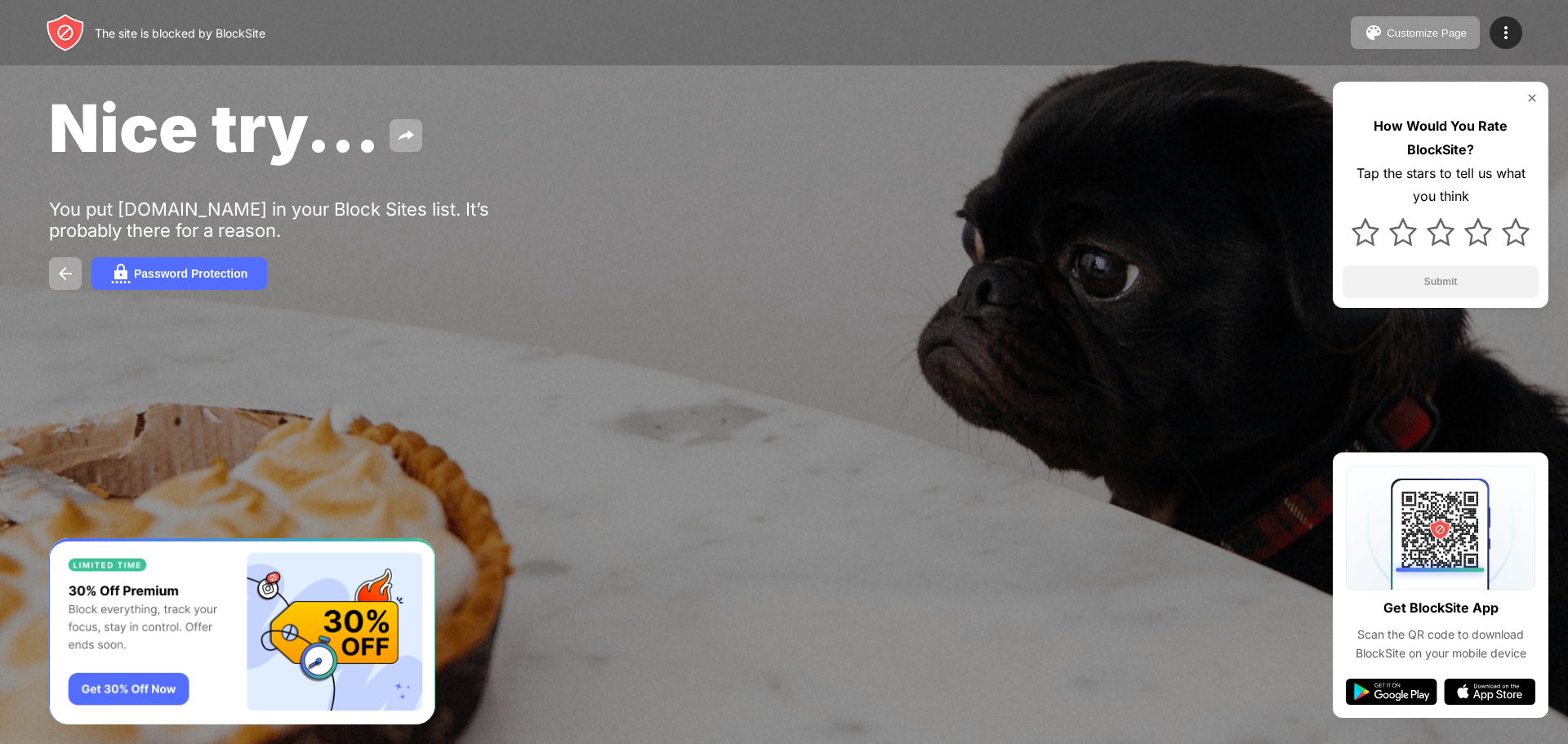
click at [1526, 108] on div "How Would You Rate BlockSite? Tap the stars to tell us what you think Submit" at bounding box center [1440, 195] width 216 height 227
click at [1531, 101] on img at bounding box center [1532, 98] width 13 height 13
